Goal: Task Accomplishment & Management: Manage account settings

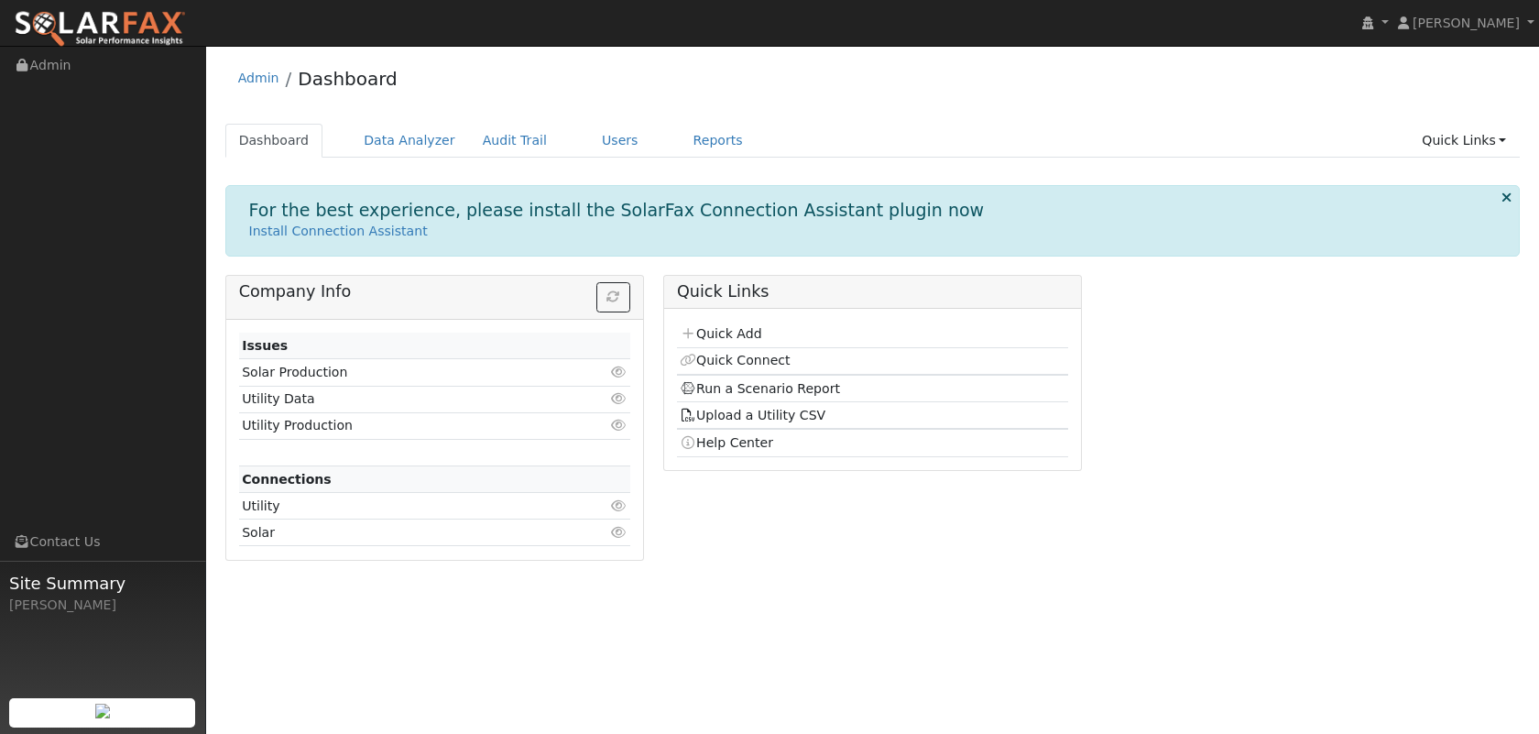
click at [765, 335] on td "Quick Add" at bounding box center [872, 335] width 391 height 27
click at [742, 335] on link "Quick Add" at bounding box center [721, 333] width 82 height 15
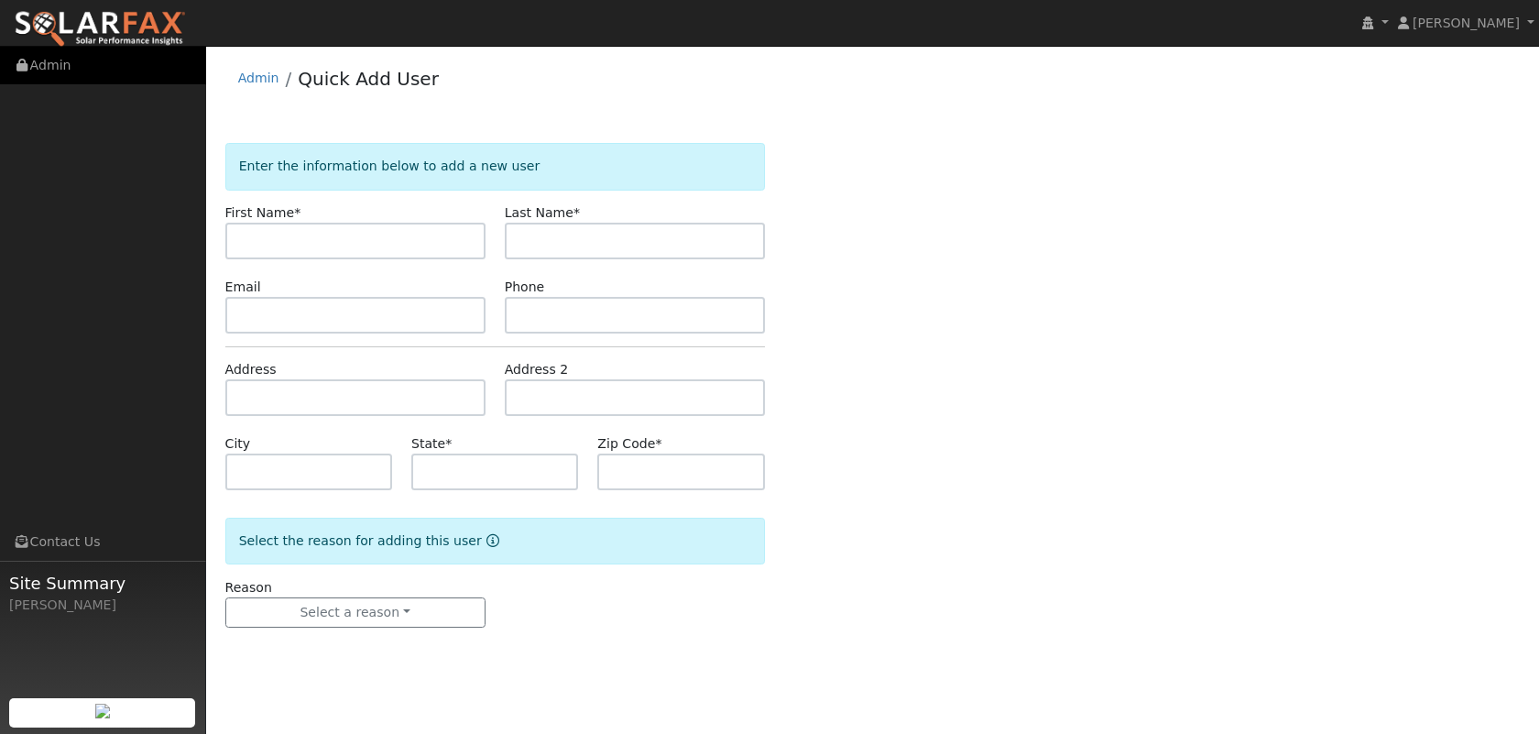
click at [83, 64] on link "Admin" at bounding box center [103, 66] width 206 height 38
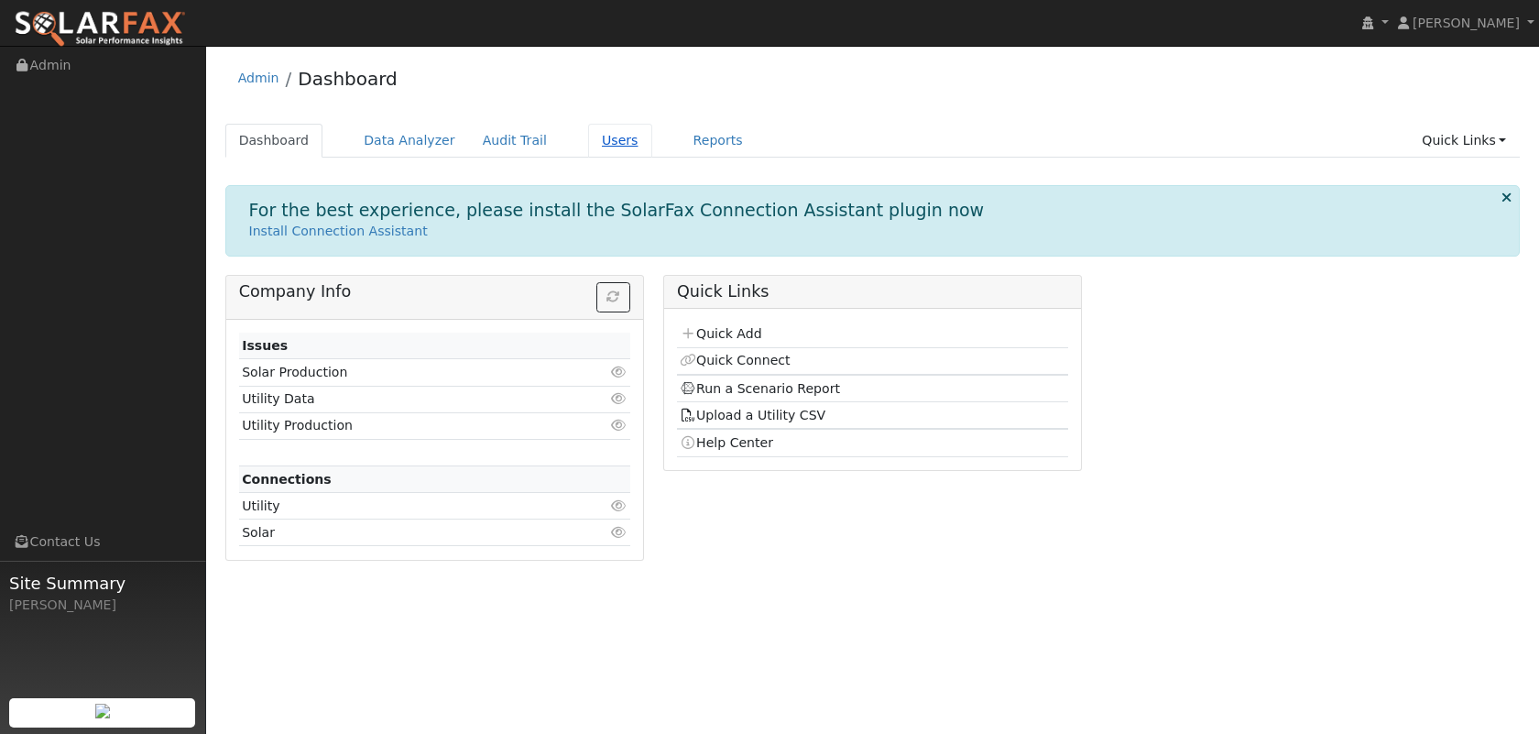
click at [594, 136] on link "Users" at bounding box center [620, 141] width 64 height 34
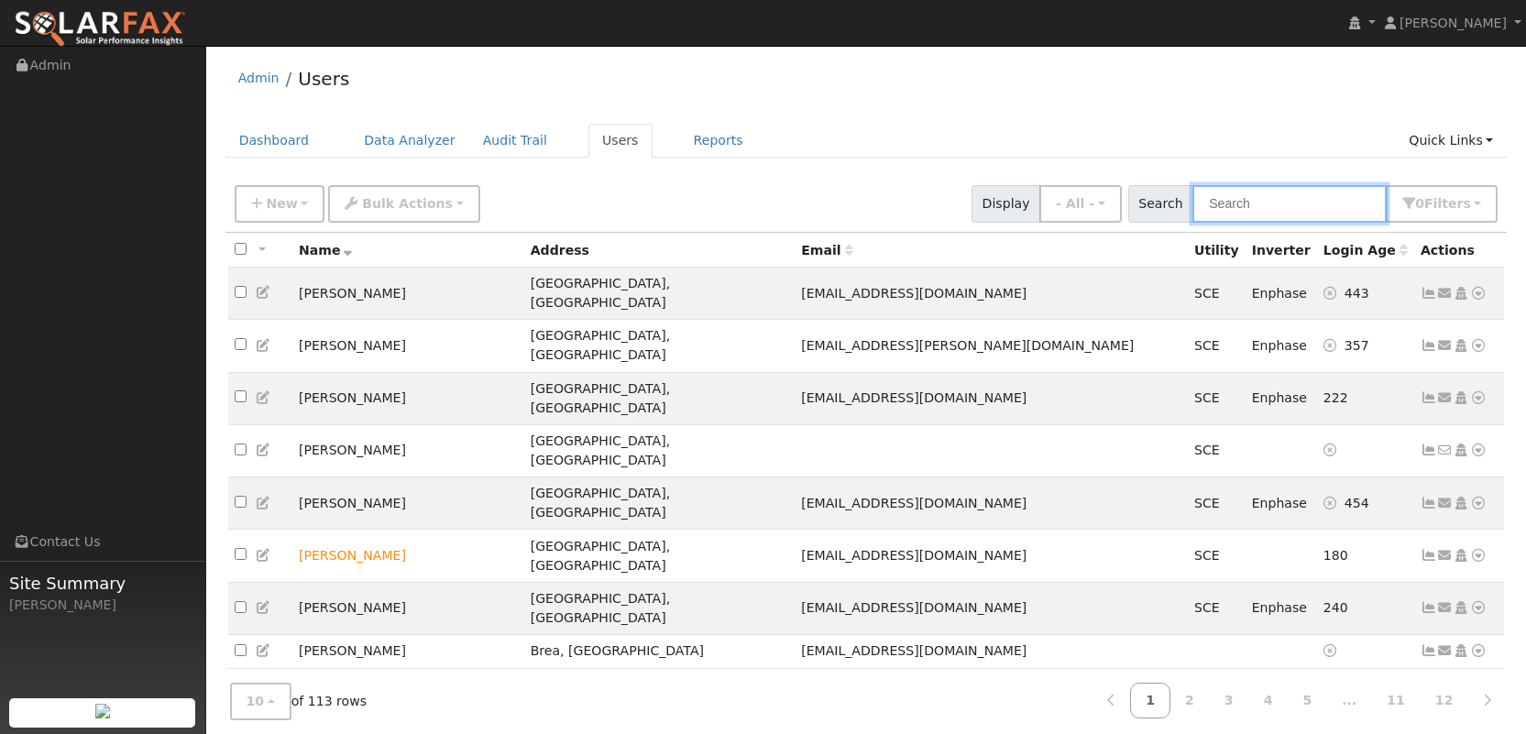
click at [1259, 207] on input "text" at bounding box center [1289, 204] width 194 height 38
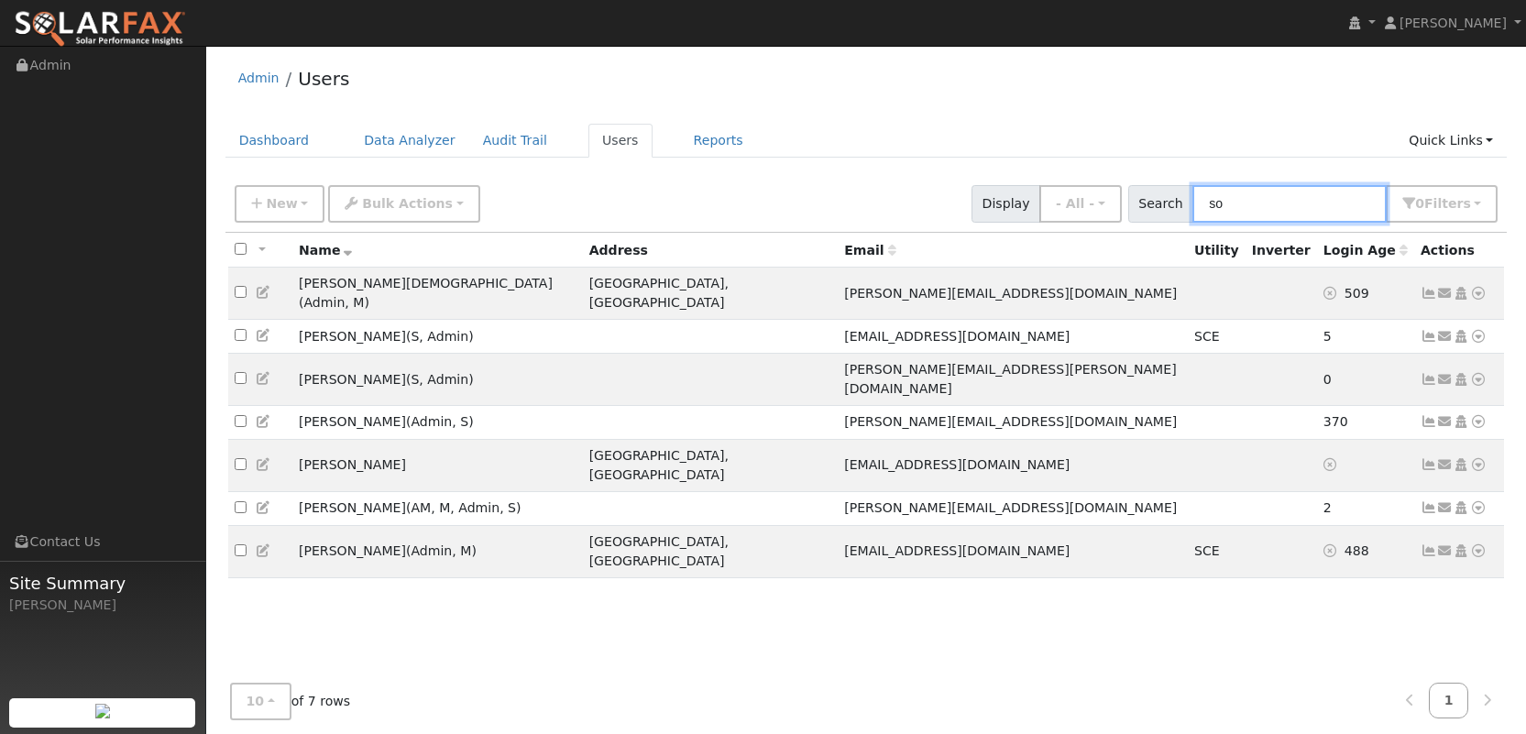
type input "s"
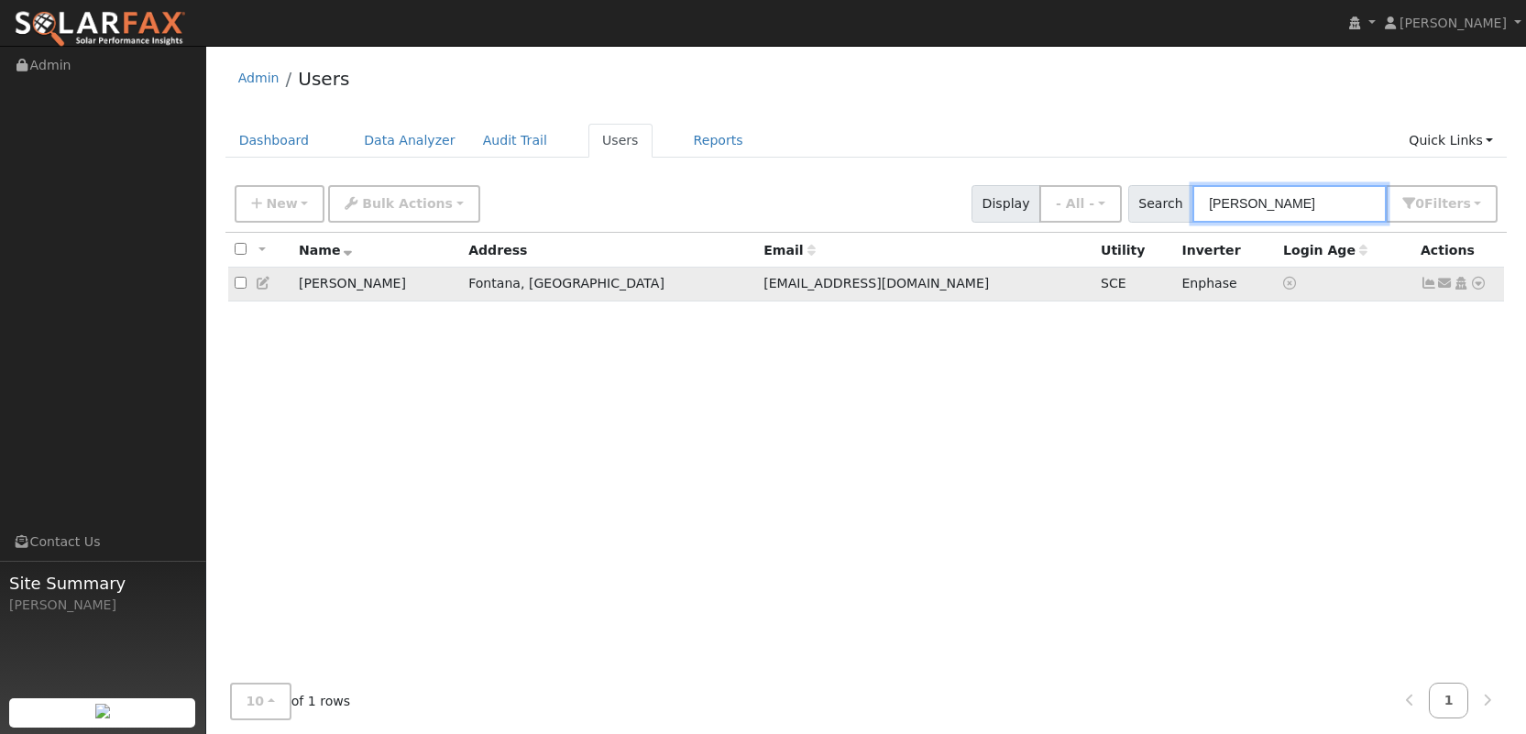
type input "keith"
click at [1427, 290] on icon at bounding box center [1428, 283] width 16 height 13
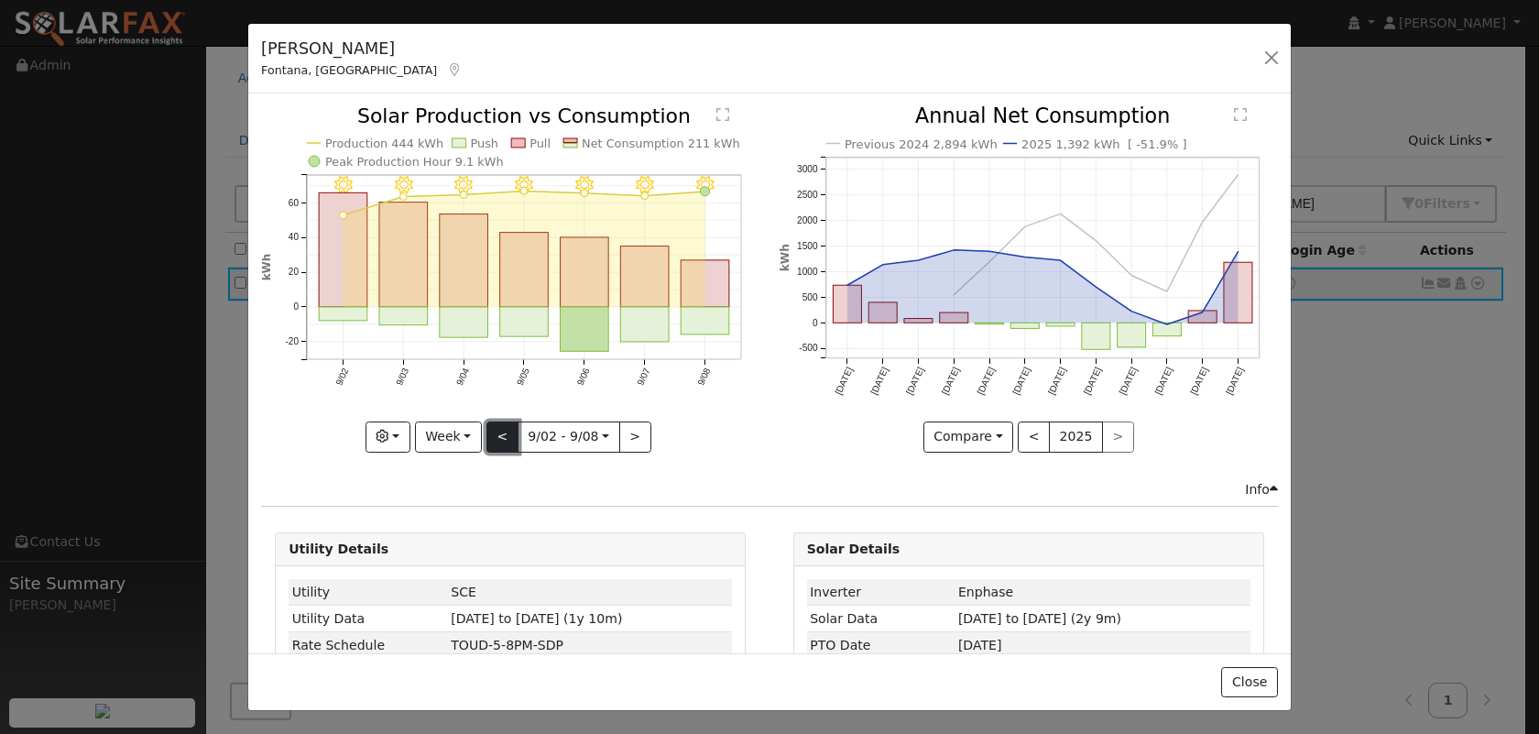
click at [495, 437] on button "<" at bounding box center [503, 437] width 32 height 31
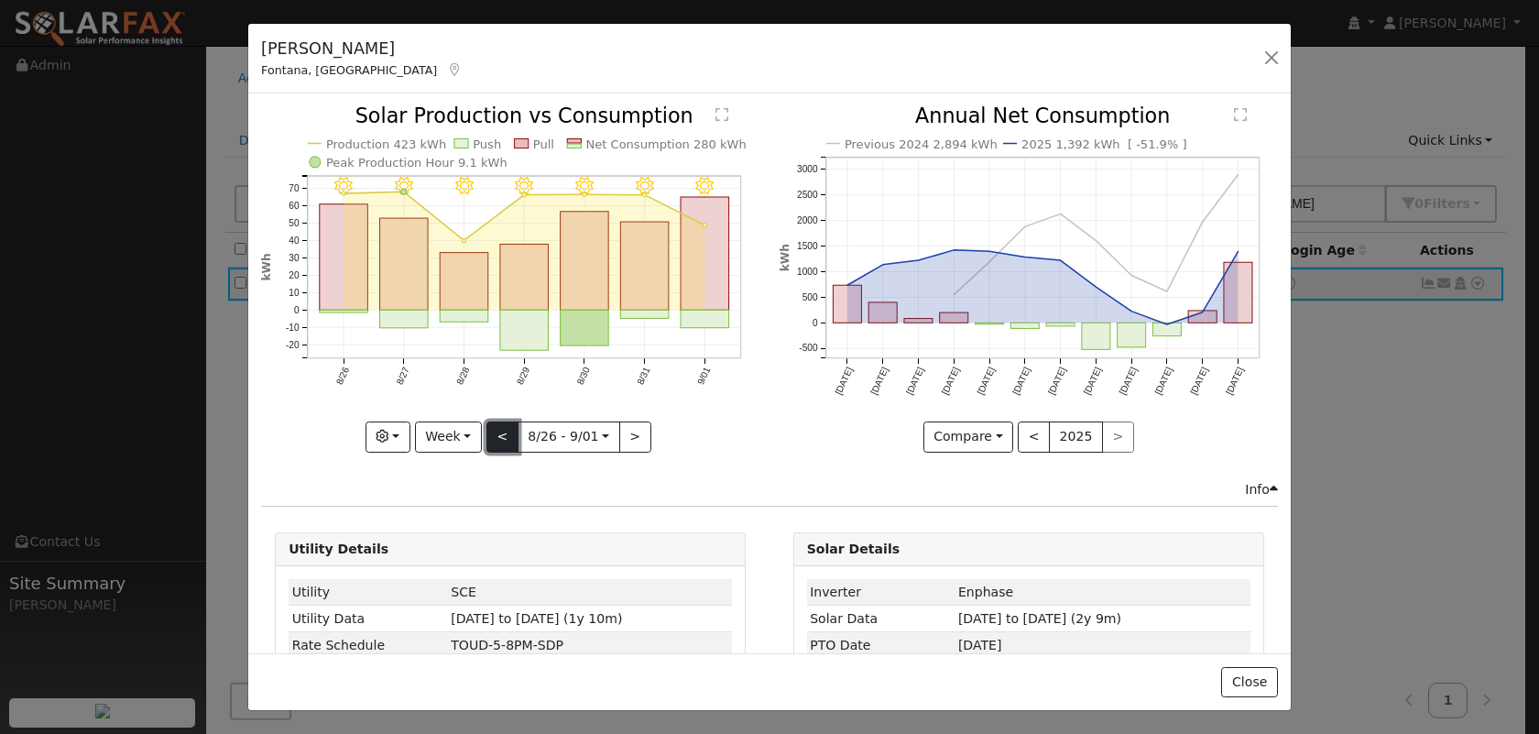
click at [495, 437] on button "<" at bounding box center [503, 437] width 32 height 31
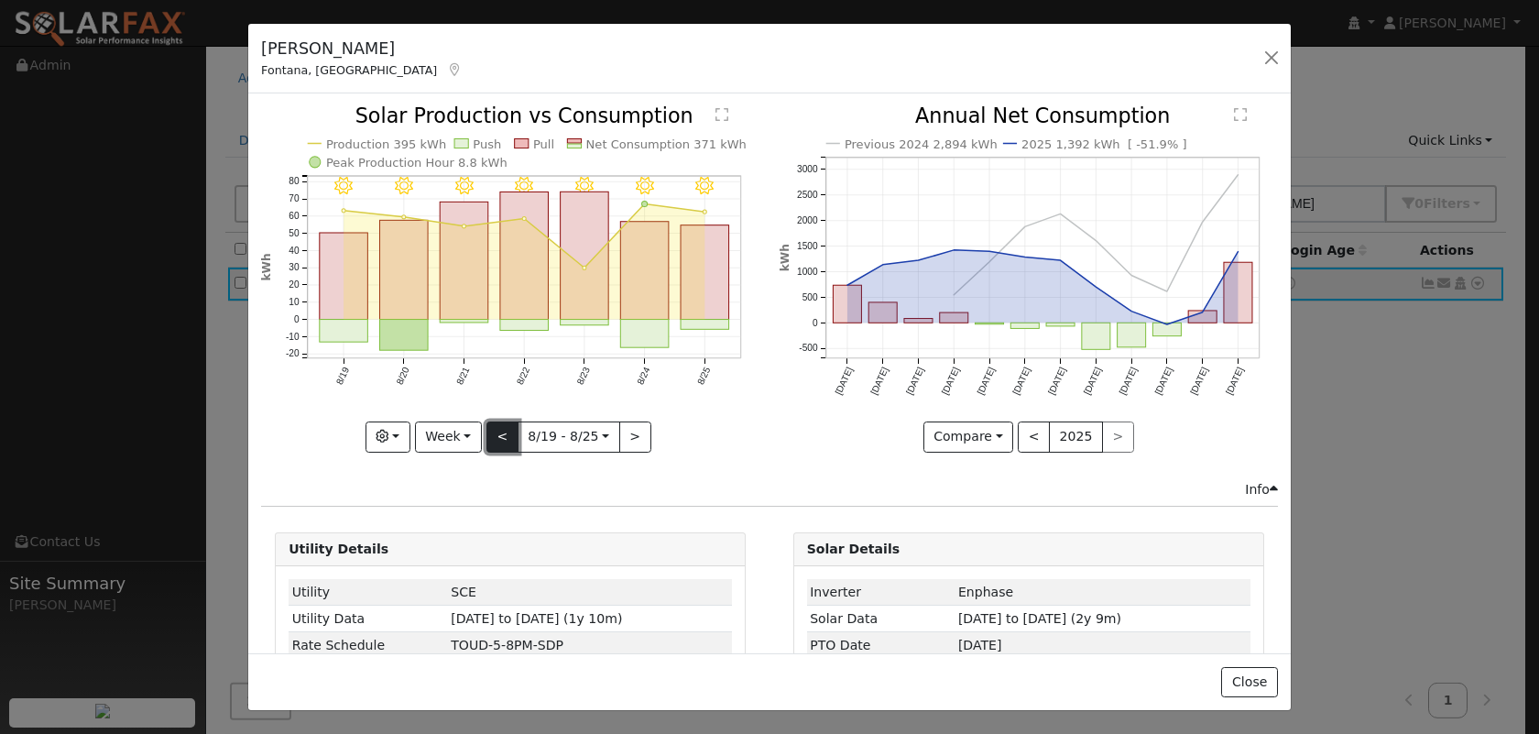
click at [496, 437] on button "<" at bounding box center [503, 437] width 32 height 31
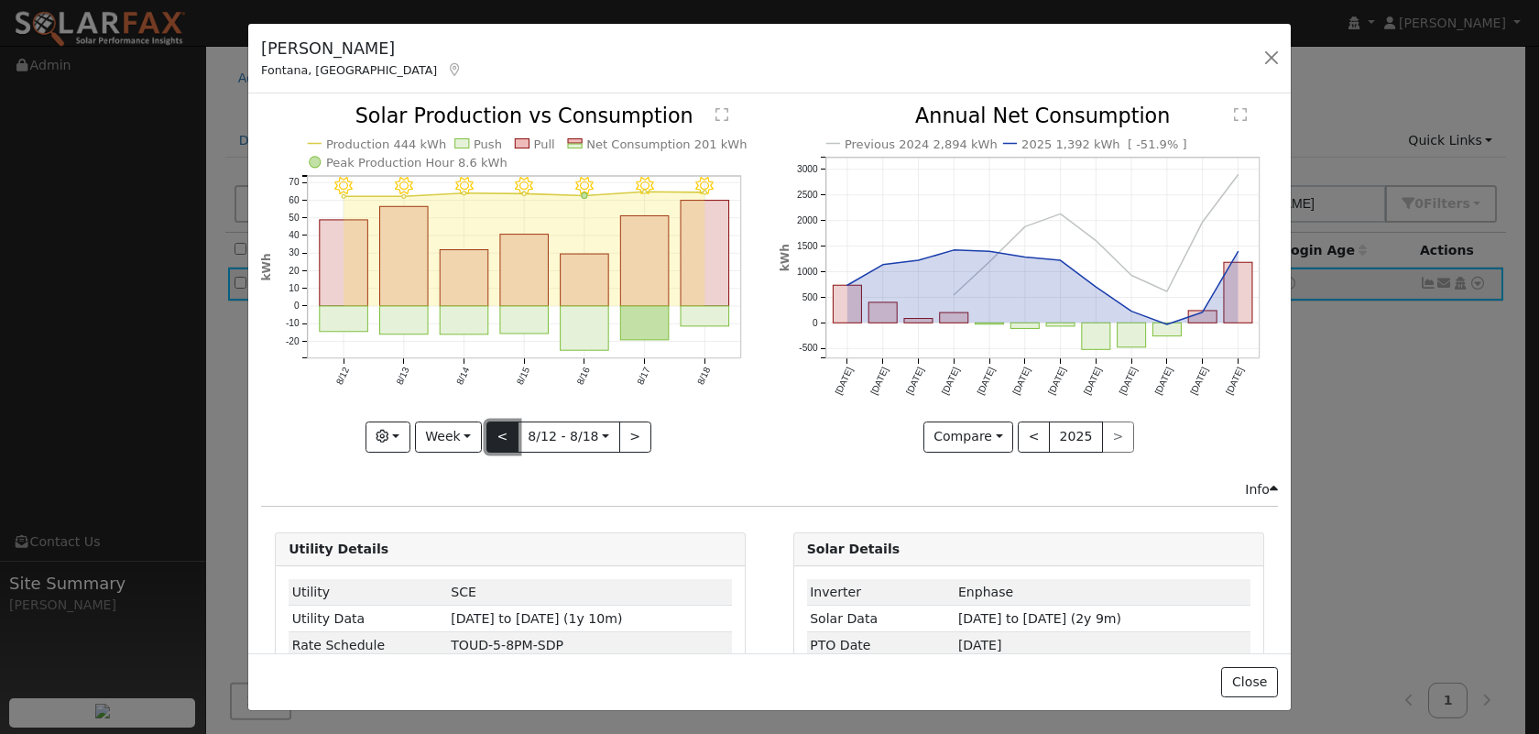
click at [497, 437] on button "<" at bounding box center [503, 437] width 32 height 31
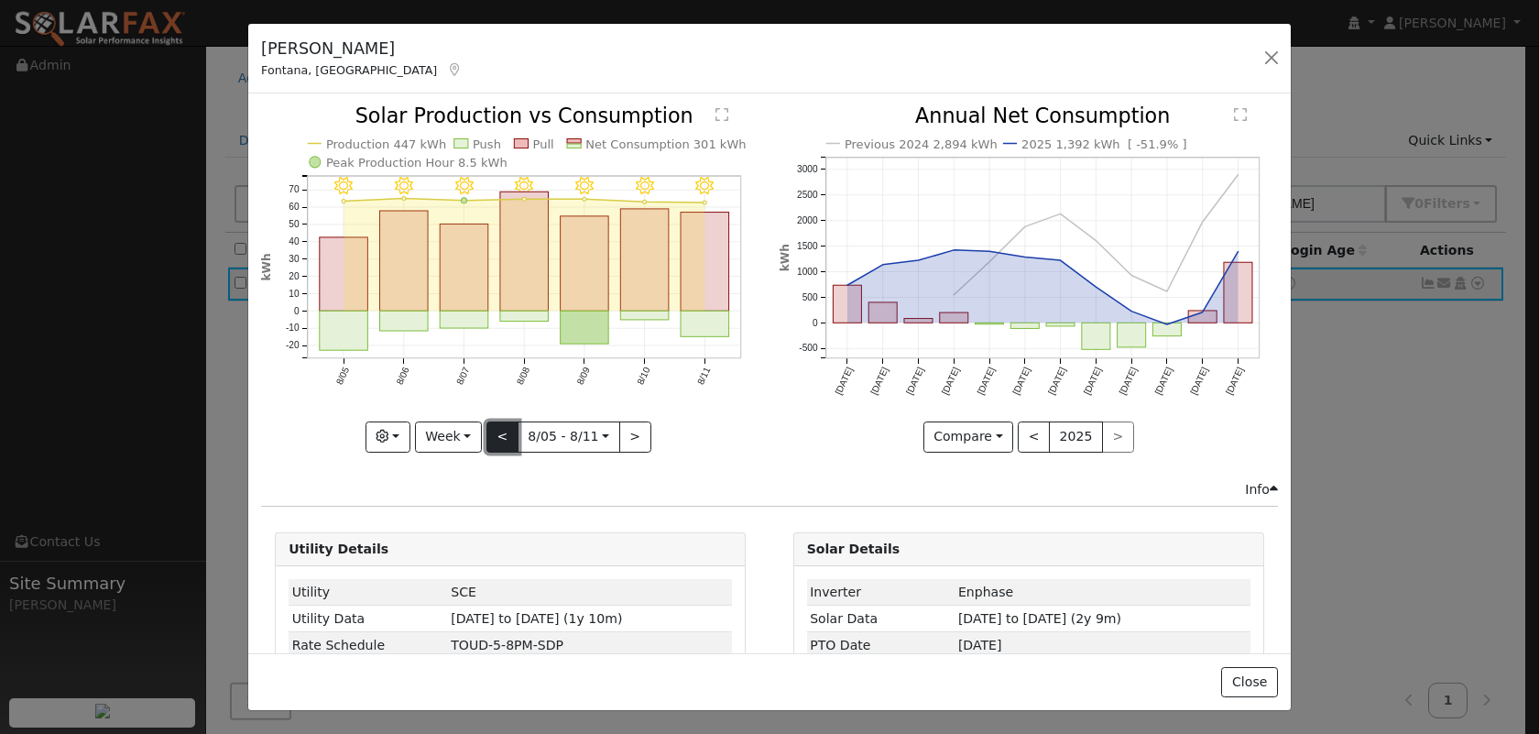
click at [498, 437] on button "<" at bounding box center [503, 437] width 32 height 31
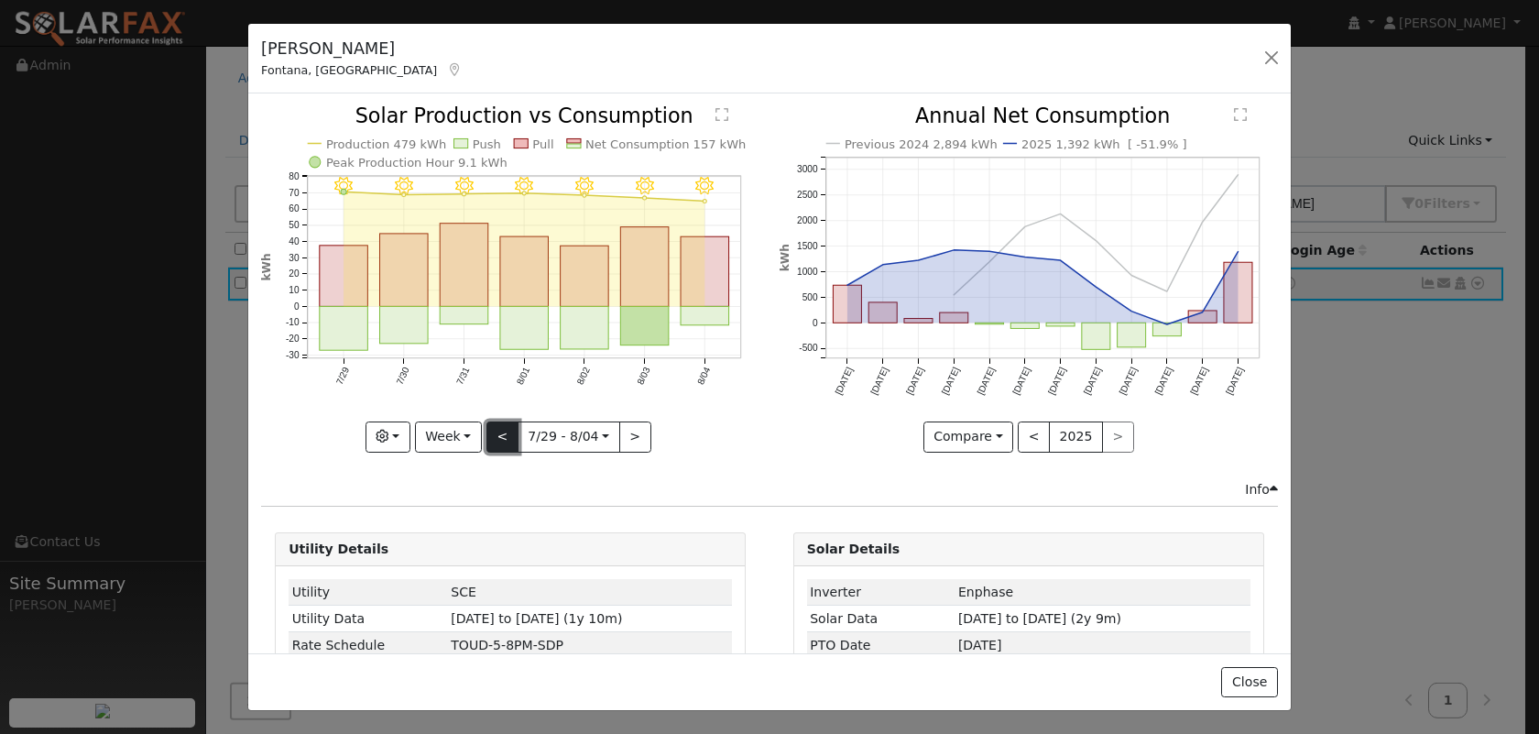
click at [502, 432] on button "<" at bounding box center [503, 437] width 32 height 31
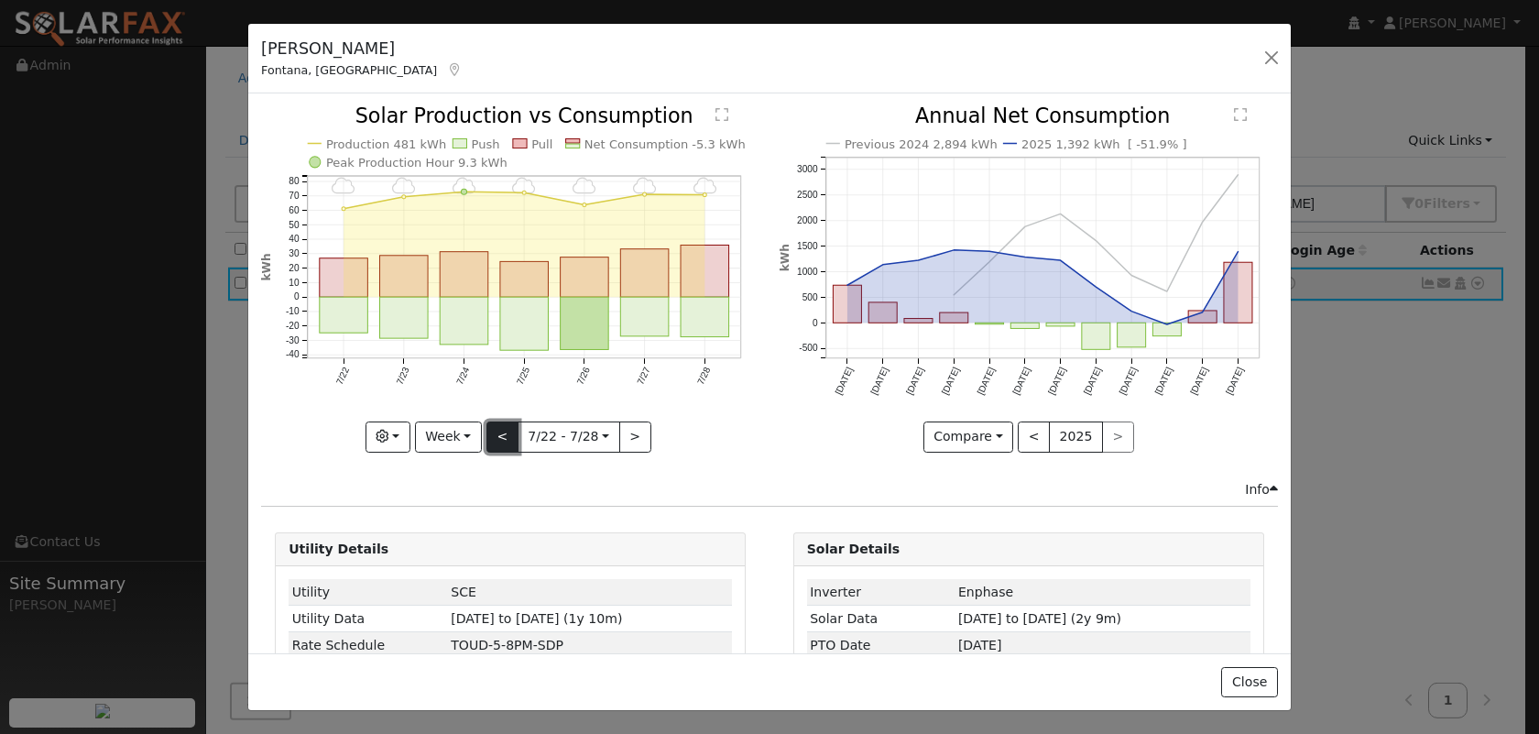
click at [505, 434] on button "<" at bounding box center [503, 437] width 32 height 31
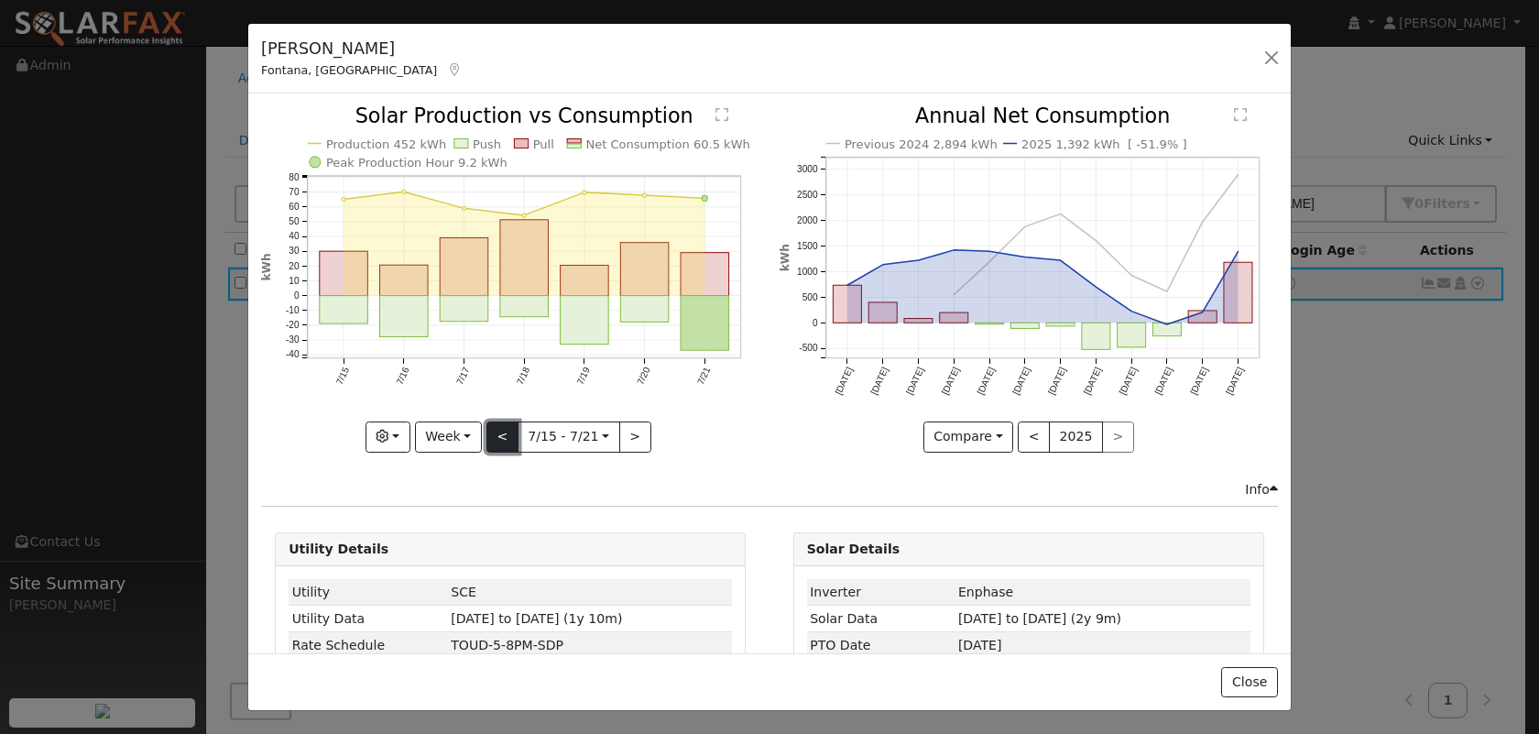
click at [505, 434] on button "<" at bounding box center [503, 437] width 32 height 31
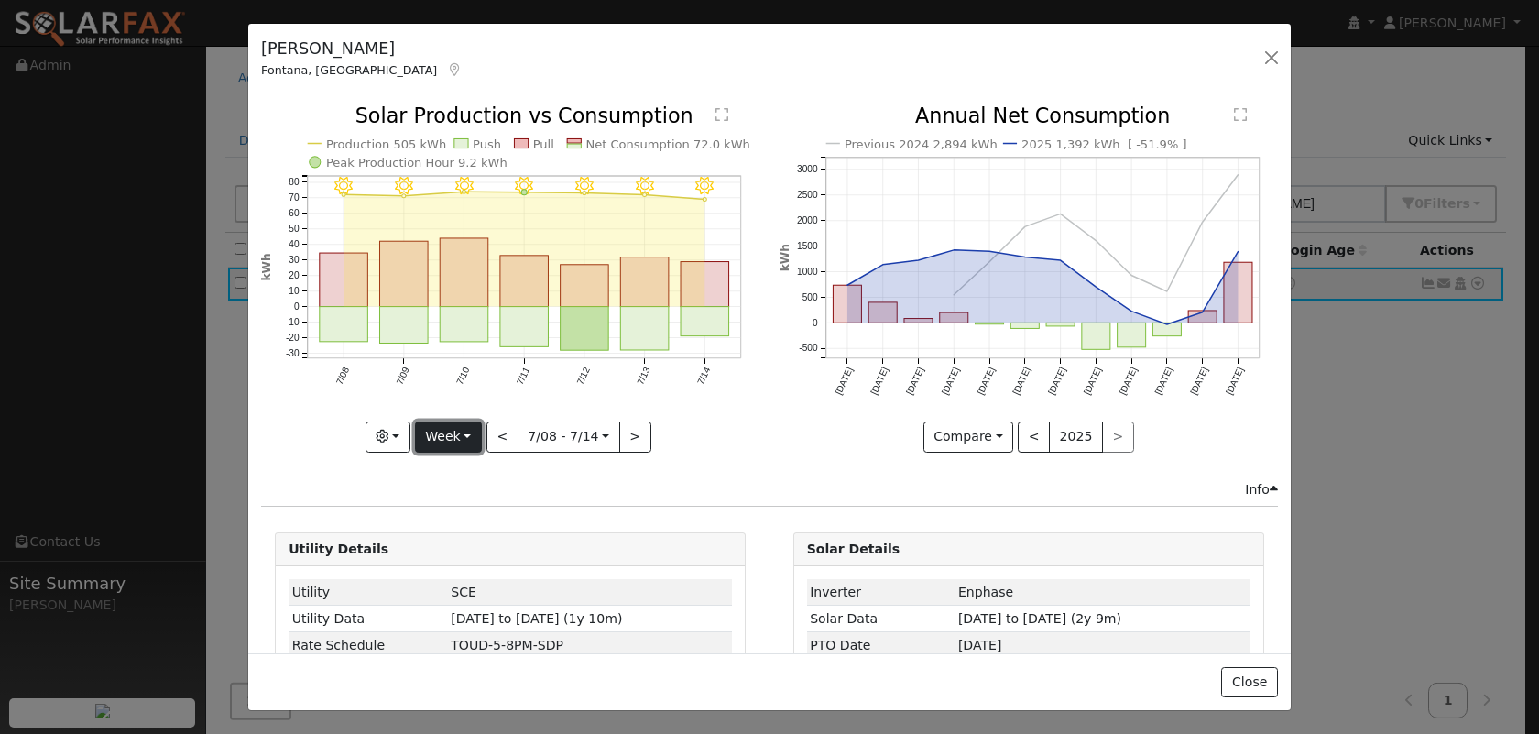
click at [466, 443] on button "Week" at bounding box center [448, 437] width 67 height 31
click at [468, 518] on link "Month" at bounding box center [479, 526] width 127 height 26
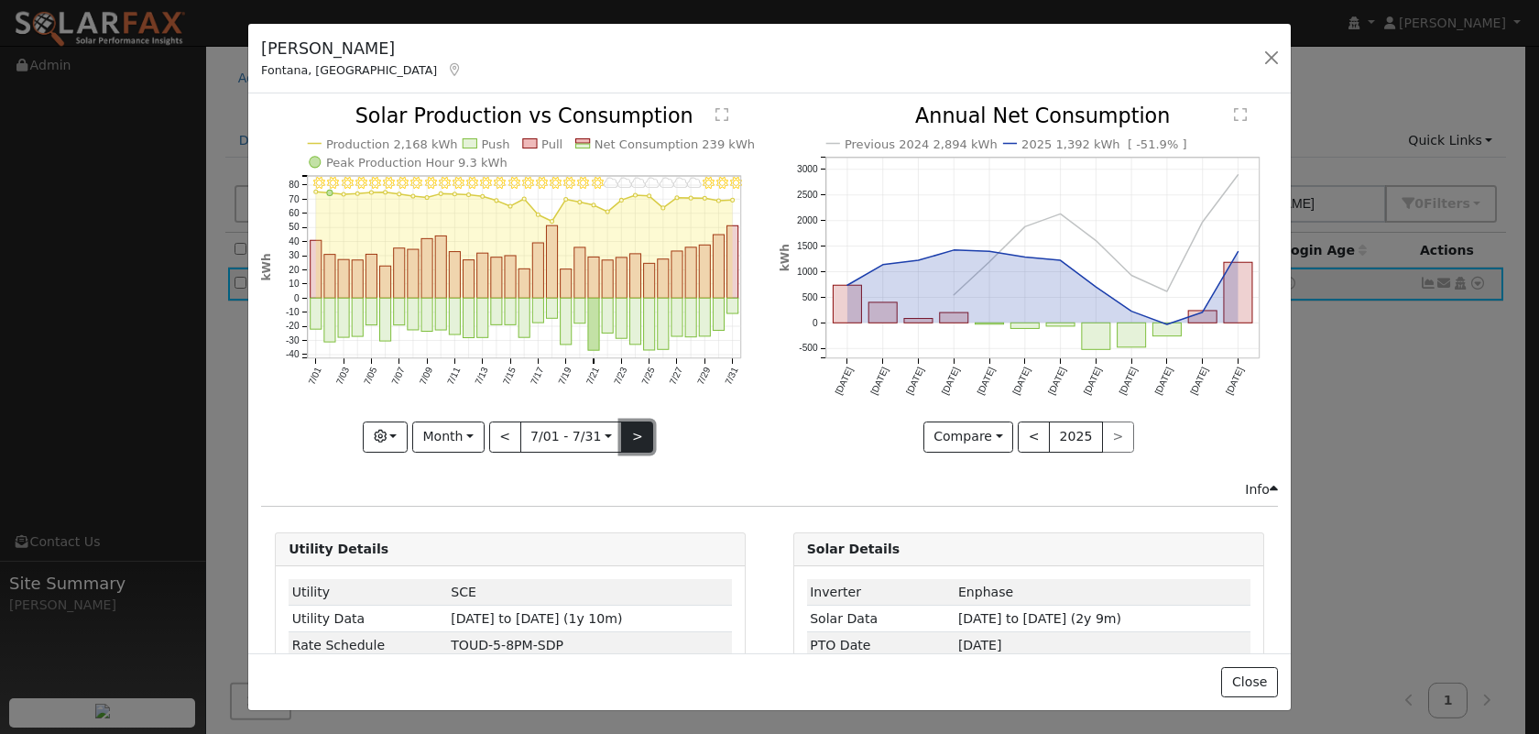
click at [639, 425] on button ">" at bounding box center [637, 437] width 32 height 31
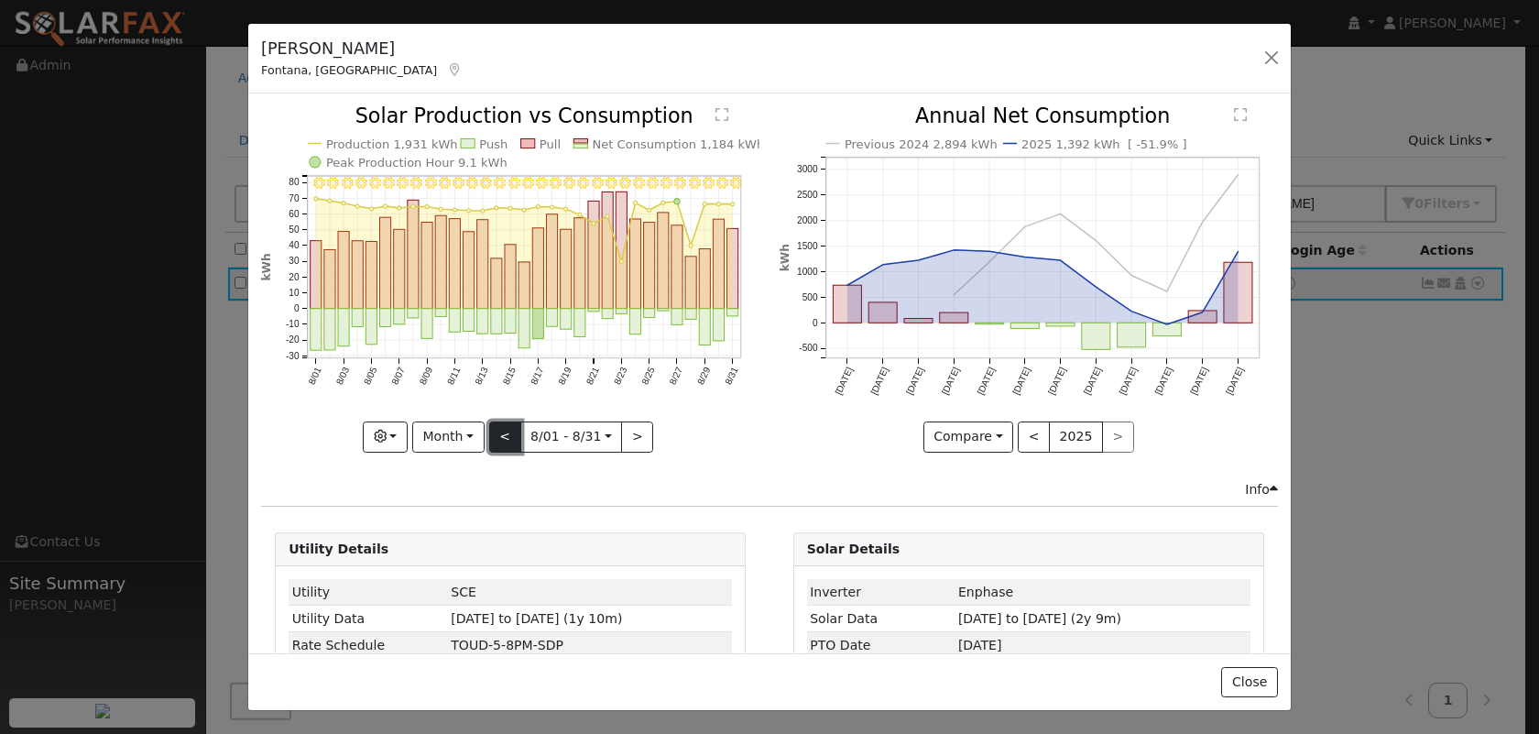
click at [508, 436] on button "<" at bounding box center [505, 437] width 32 height 31
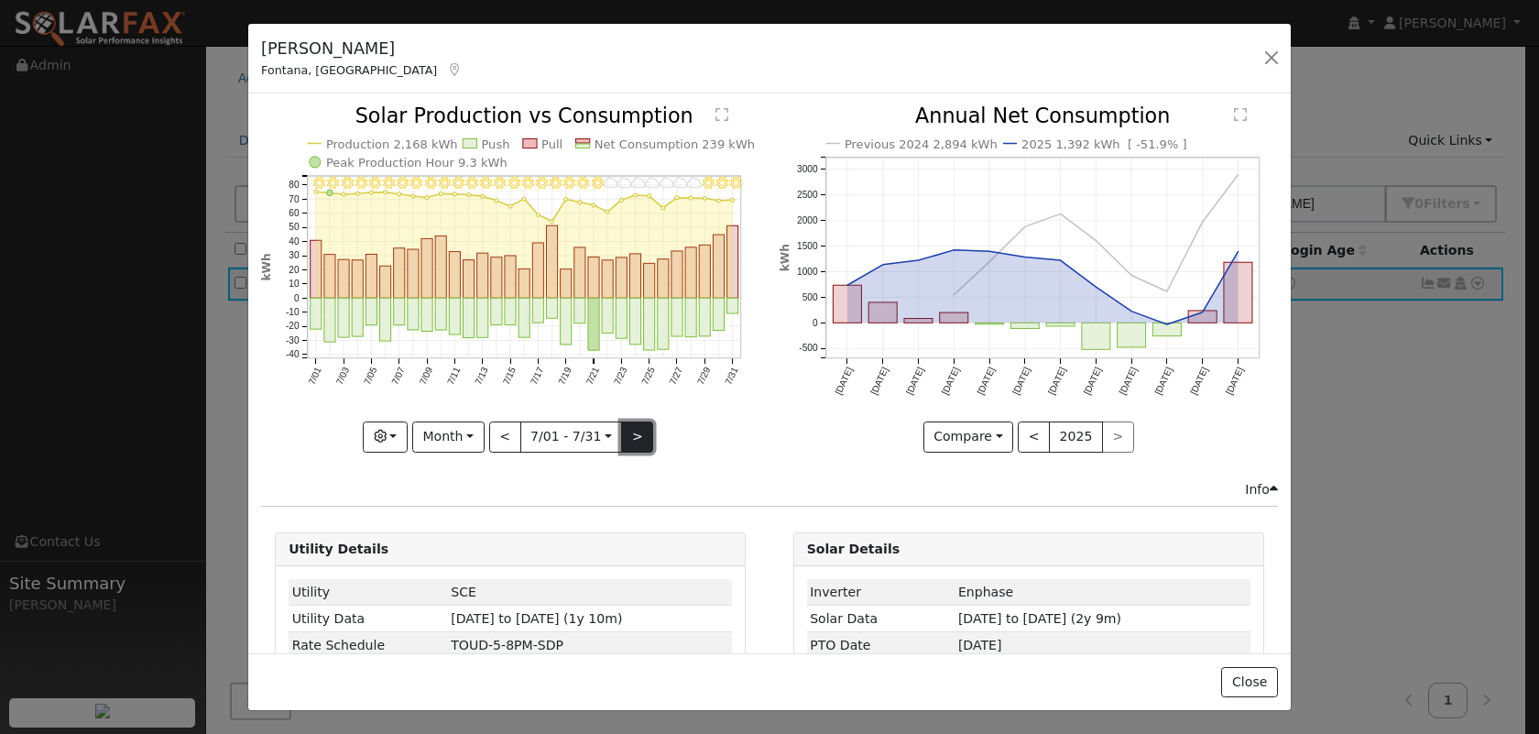
click at [640, 437] on button ">" at bounding box center [637, 437] width 32 height 31
type input "2025-08-01"
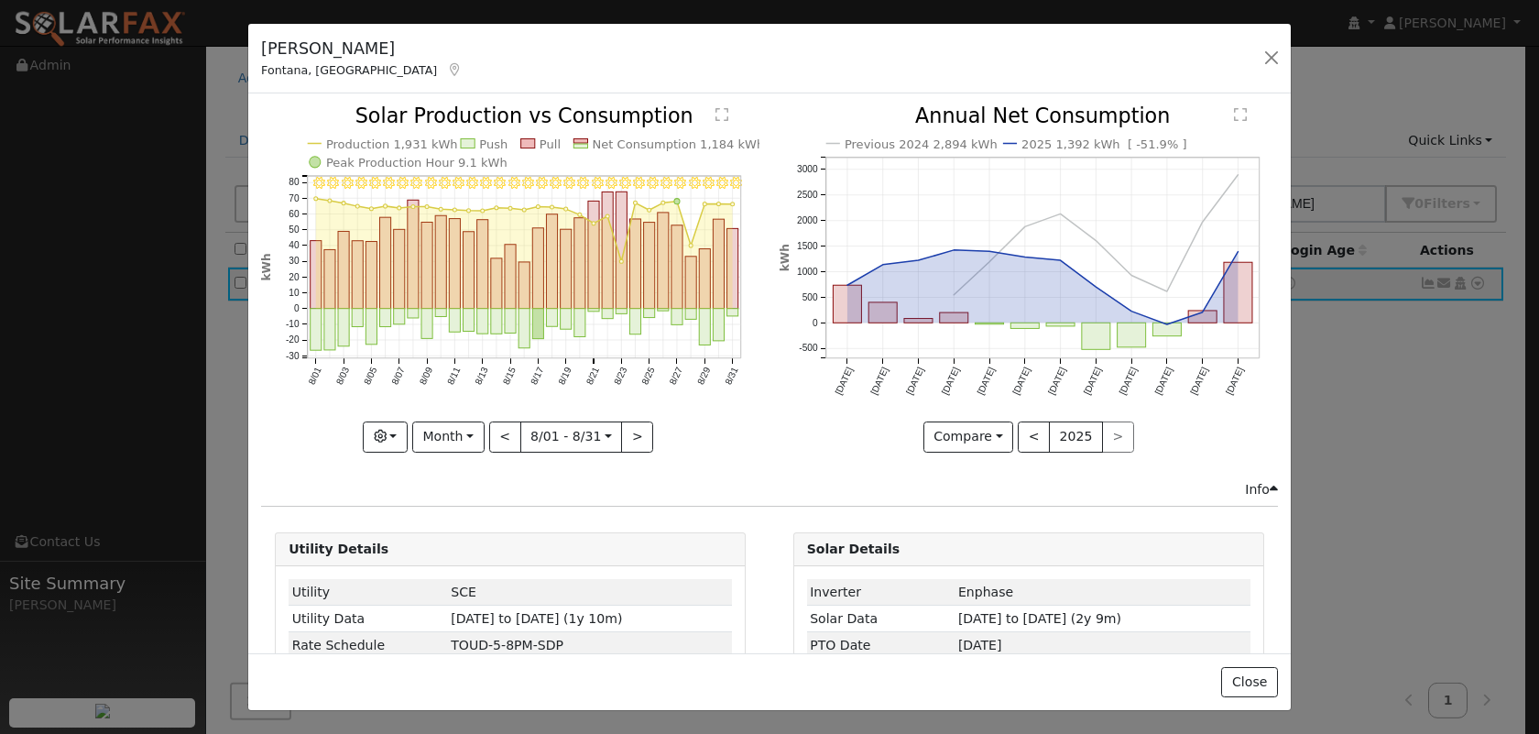
click at [641, 437] on div "8/31 - Clear 8/30 - Clear 8/29 - Clear 8/28 - Clear 8/27 - Clear 8/26 - Clear 8…" at bounding box center [510, 278] width 498 height 345
click at [690, 401] on icon "8/31 - Clear 8/30 - Clear 8/29 - Clear 8/28 - Clear 8/27 - Clear 8/26 - Clear 8…" at bounding box center [510, 277] width 498 height 343
click at [239, 115] on div "Keith Williams Fontana, CA Default Account Default Account 15062 Coyote Court, …" at bounding box center [769, 367] width 1539 height 734
click at [1274, 52] on button "button" at bounding box center [1272, 58] width 26 height 26
